Goal: Information Seeking & Learning: Learn about a topic

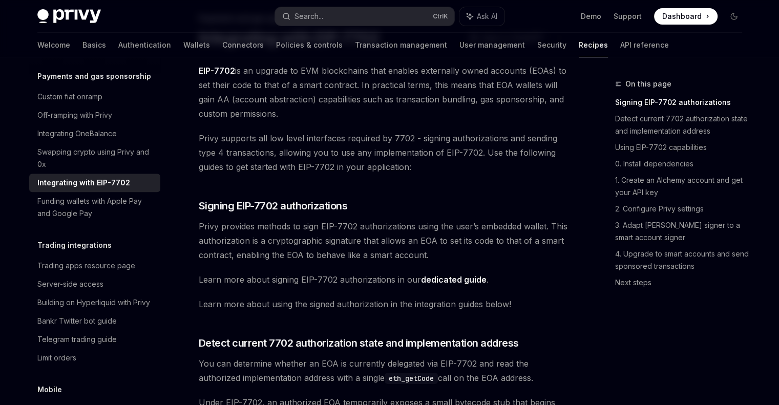
scroll to position [95, 0]
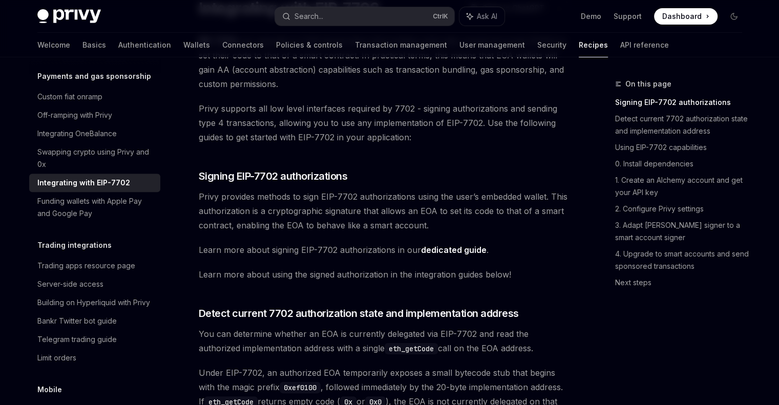
click at [456, 251] on link "dedicated guide" at bounding box center [454, 250] width 66 height 11
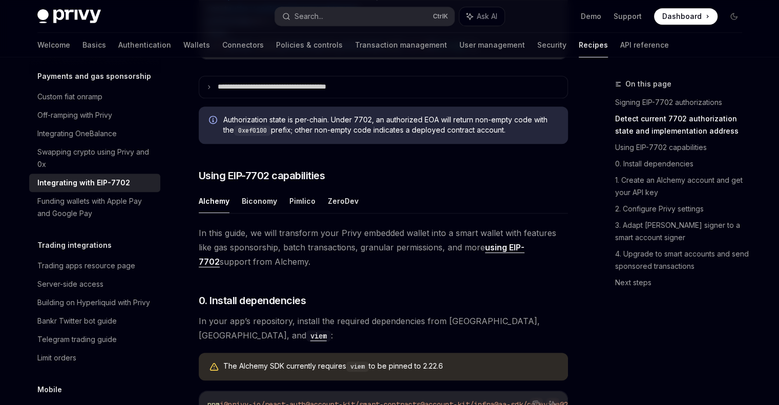
scroll to position [608, 0]
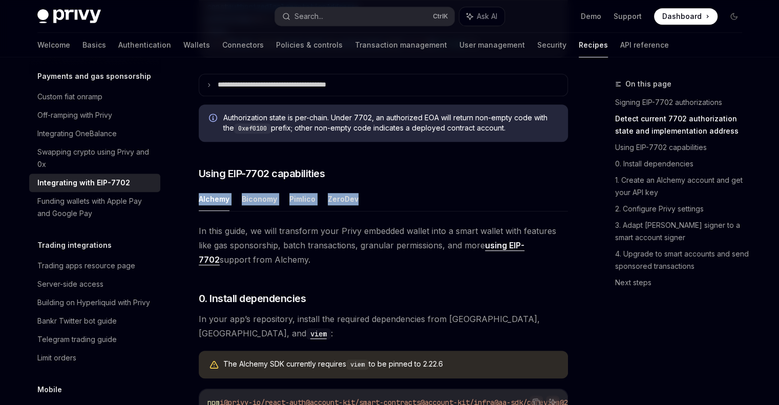
drag, startPoint x: 363, startPoint y: 219, endPoint x: 194, endPoint y: 203, distance: 169.8
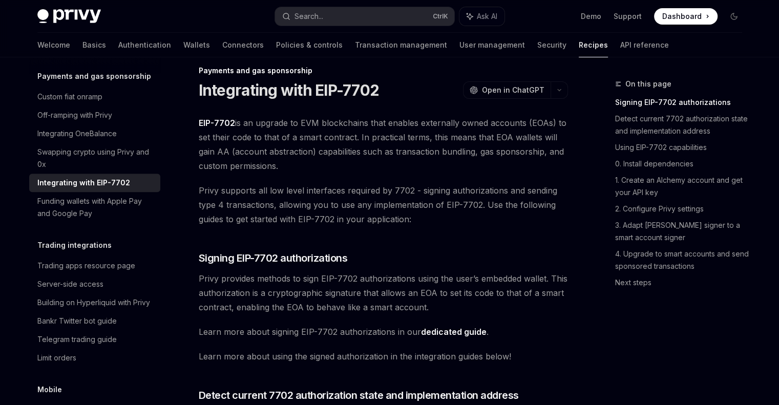
scroll to position [0, 0]
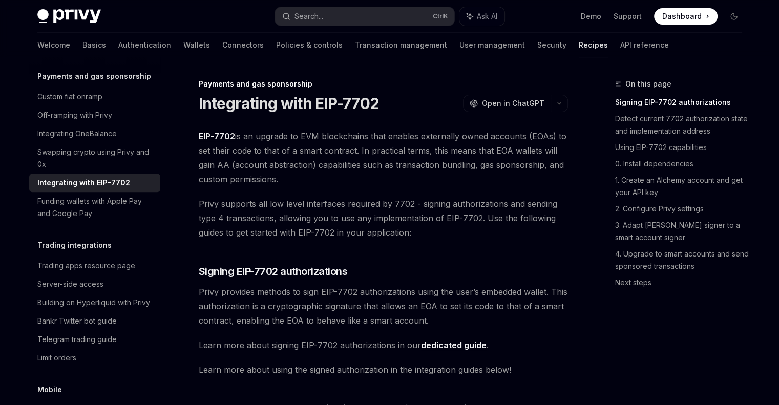
click at [430, 106] on div "Integrating with EIP-7702 OpenAI Open in ChatGPT" at bounding box center [383, 103] width 369 height 18
